Goal: Task Accomplishment & Management: Use online tool/utility

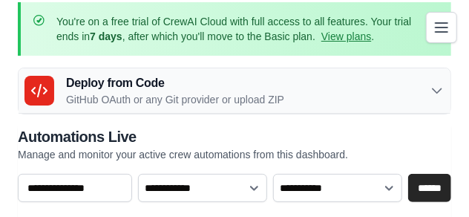
scroll to position [12, 0]
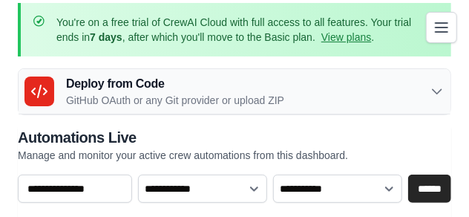
click at [438, 93] on icon at bounding box center [437, 92] width 9 height 4
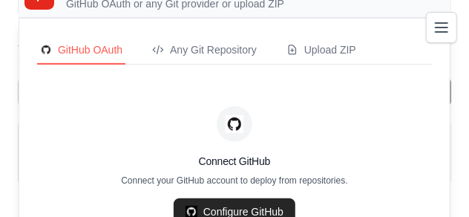
scroll to position [108, 0]
click at [328, 49] on div "Upload ZIP" at bounding box center [322, 49] width 70 height 15
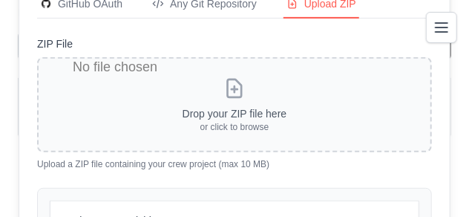
scroll to position [210, 0]
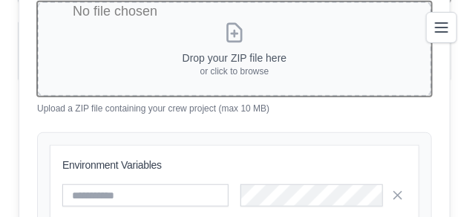
click at [211, 62] on input "ZIP File" at bounding box center [234, 48] width 395 height 95
click at [241, 58] on input "ZIP File" at bounding box center [234, 48] width 395 height 95
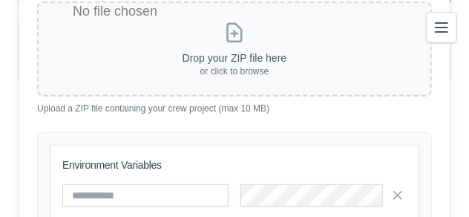
drag, startPoint x: 444, startPoint y: 26, endPoint x: 278, endPoint y: 144, distance: 204.0
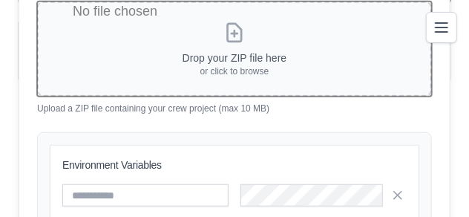
drag, startPoint x: 278, startPoint y: 144, endPoint x: 237, endPoint y: 64, distance: 90.0
click at [237, 64] on input "ZIP File" at bounding box center [234, 48] width 395 height 95
click at [224, 58] on input "ZIP File" at bounding box center [234, 48] width 395 height 95
type input "**********"
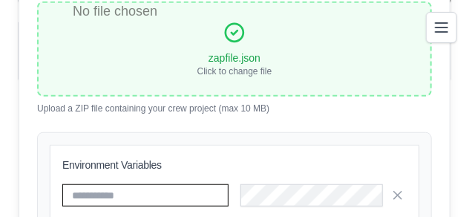
click at [137, 196] on input "text" at bounding box center [145, 195] width 166 height 22
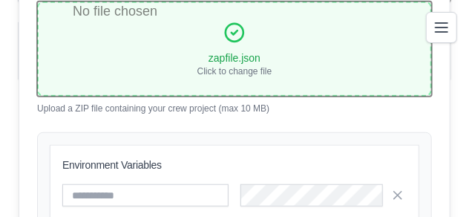
click at [234, 35] on input "ZIP File" at bounding box center [234, 48] width 395 height 95
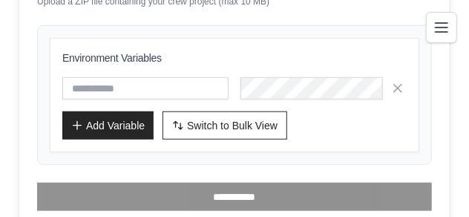
scroll to position [347, 0]
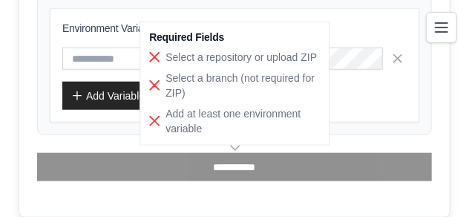
click at [140, 127] on div "Required Fields Select a repository or upload ZIP Select a branch (not required…" at bounding box center [235, 84] width 190 height 124
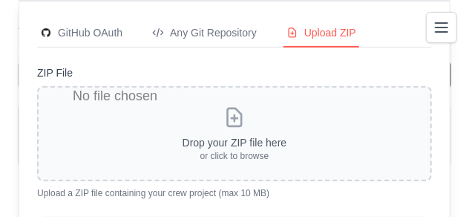
scroll to position [122, 0]
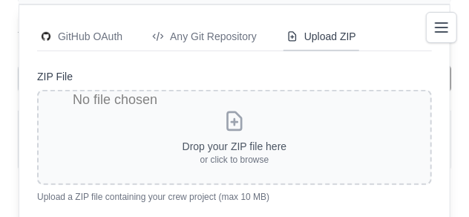
click at [328, 33] on div "Upload ZIP" at bounding box center [322, 36] width 70 height 15
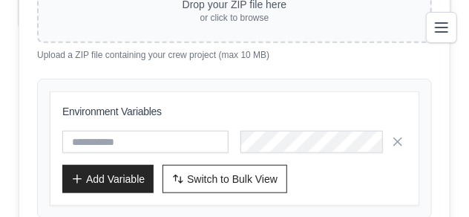
scroll to position [264, 0]
click at [218, 173] on span "Switch to Bulk View" at bounding box center [232, 178] width 91 height 15
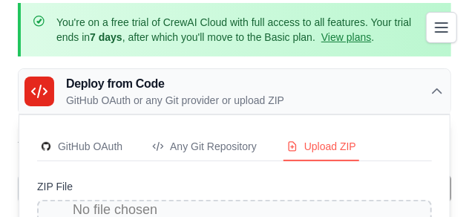
scroll to position [0, 0]
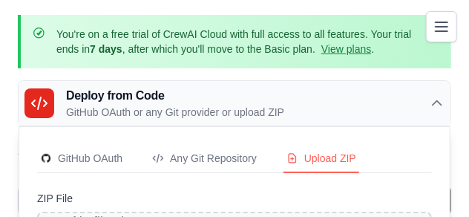
click at [437, 26] on icon "Toggle navigation" at bounding box center [442, 26] width 12 height 9
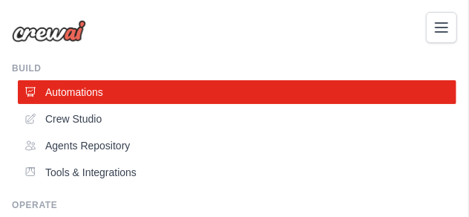
scroll to position [492, 0]
click at [88, 173] on link "Tools & Integrations" at bounding box center [238, 172] width 439 height 24
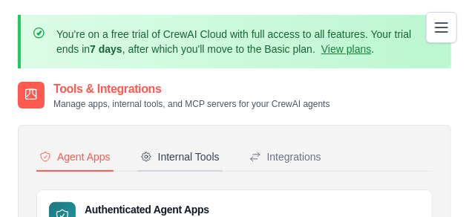
click at [191, 153] on div "Internal Tools" at bounding box center [179, 156] width 79 height 15
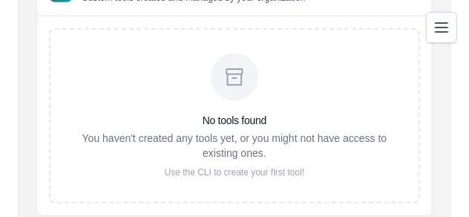
scroll to position [386, 0]
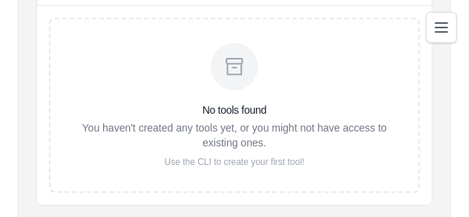
click at [198, 156] on p "Use the CLI to create your first tool!" at bounding box center [234, 162] width 321 height 12
click at [214, 170] on div "No tools found You haven't created any tools yet, or you might not have access …" at bounding box center [234, 105] width 371 height 175
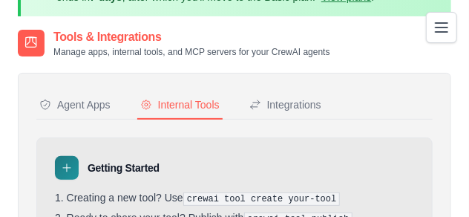
scroll to position [52, 0]
click at [293, 105] on div "Integrations" at bounding box center [285, 104] width 72 height 15
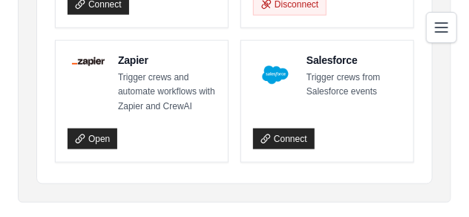
scroll to position [423, 0]
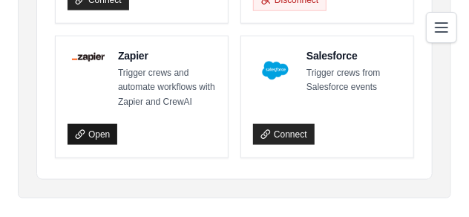
click at [100, 134] on link "Open" at bounding box center [93, 134] width 50 height 21
click at [104, 130] on link "Open" at bounding box center [93, 134] width 50 height 21
